Goal: Navigation & Orientation: Go to known website

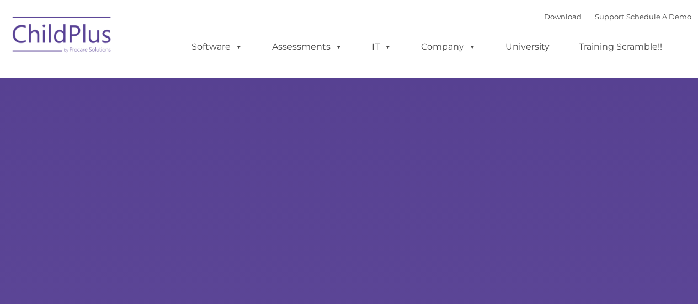
type input ""
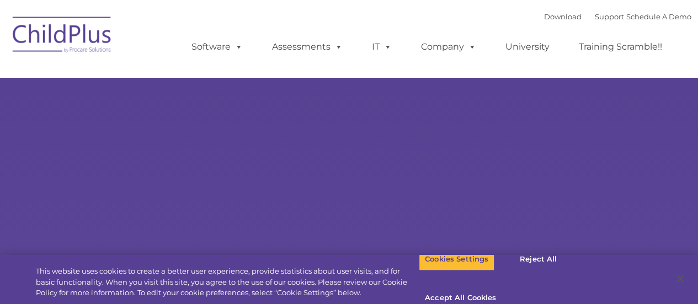
select select "MEDIUM"
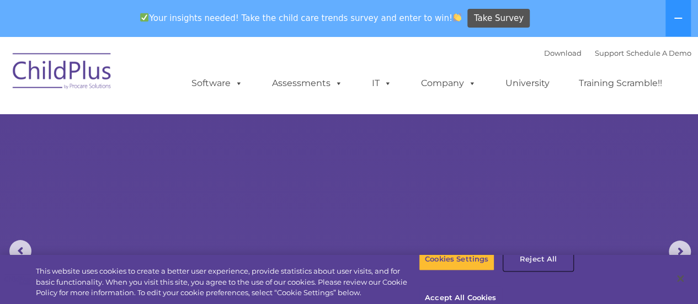
click at [544, 271] on button "Reject All" at bounding box center [538, 259] width 69 height 23
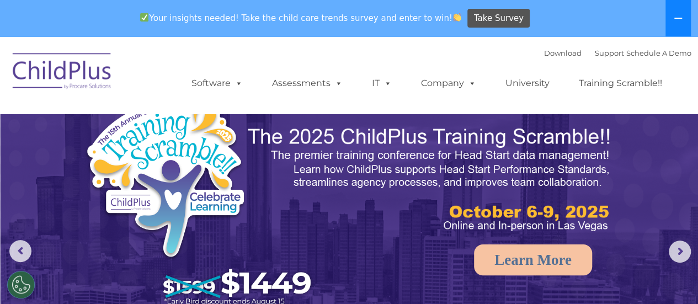
click at [671, 17] on button at bounding box center [677, 18] width 25 height 36
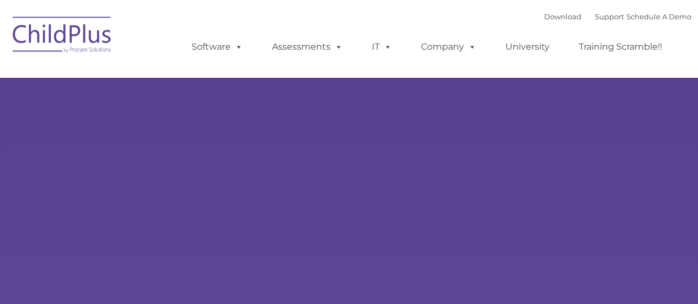
type input ""
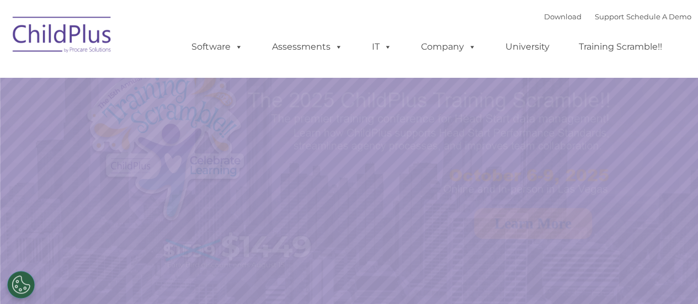
select select "MEDIUM"
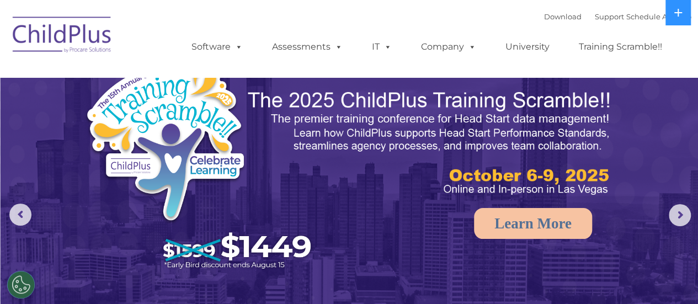
click at [82, 34] on img at bounding box center [62, 36] width 110 height 55
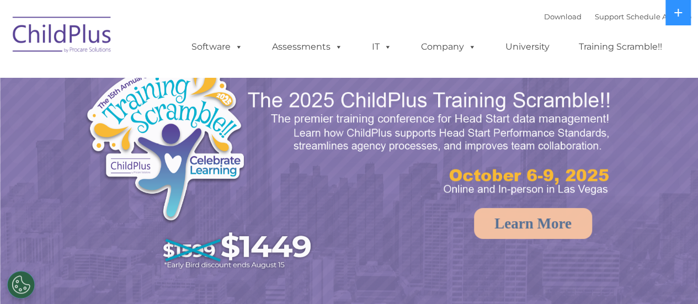
select select "MEDIUM"
